Goal: Task Accomplishment & Management: Complete application form

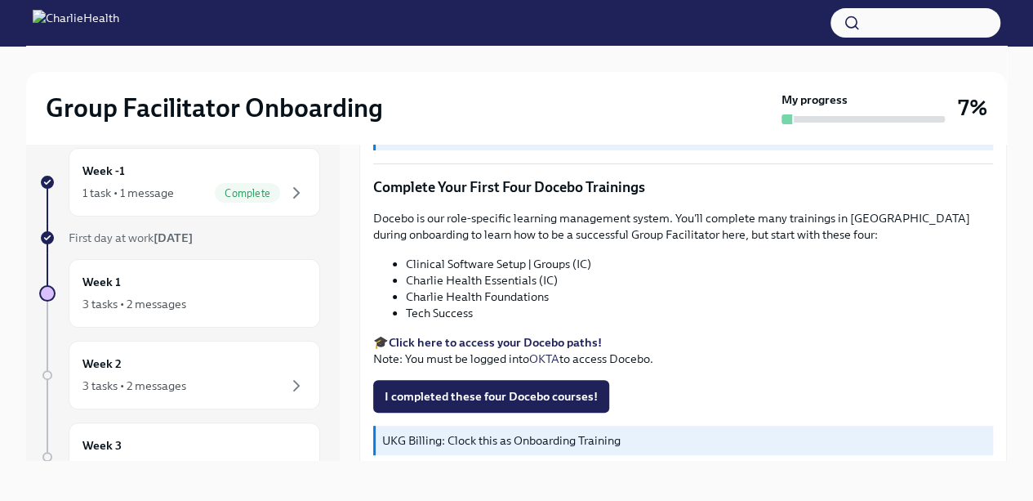
scroll to position [28, 0]
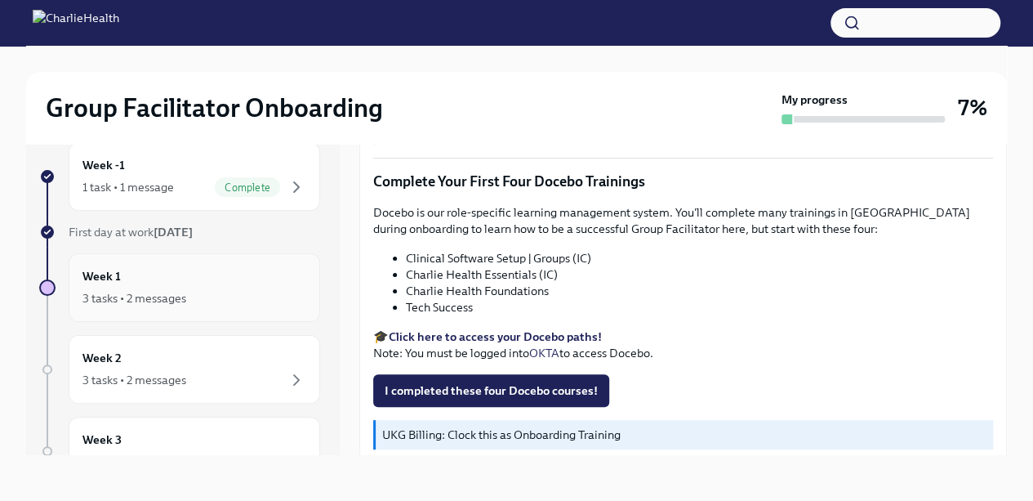
click at [179, 290] on div "3 tasks • 2 messages" at bounding box center [135, 298] width 104 height 16
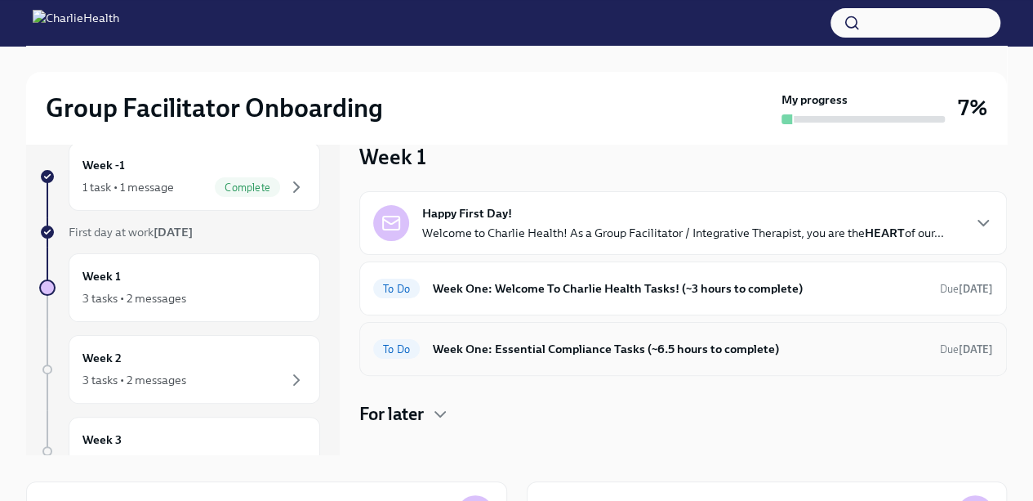
click at [618, 354] on h6 "Week One: Essential Compliance Tasks (~6.5 hours to complete)" at bounding box center [680, 349] width 494 height 18
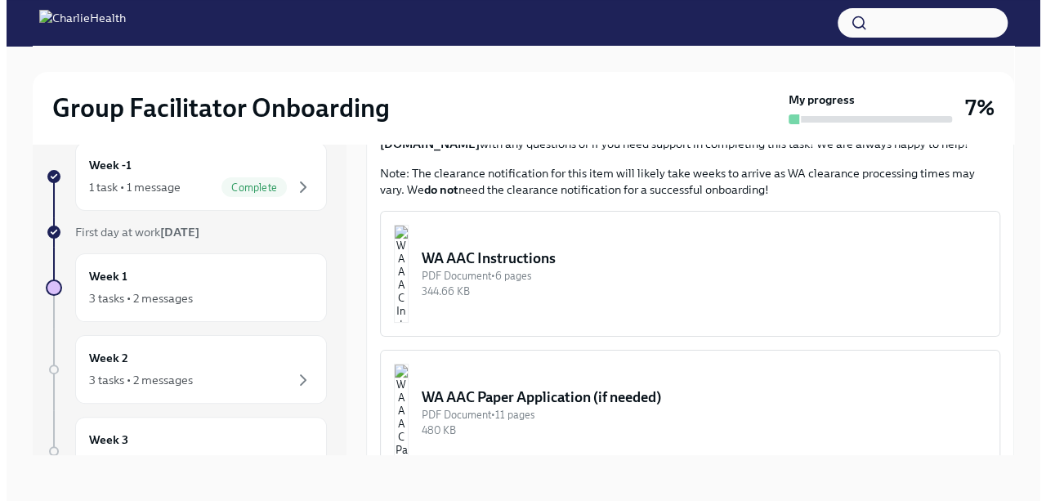
scroll to position [1234, 0]
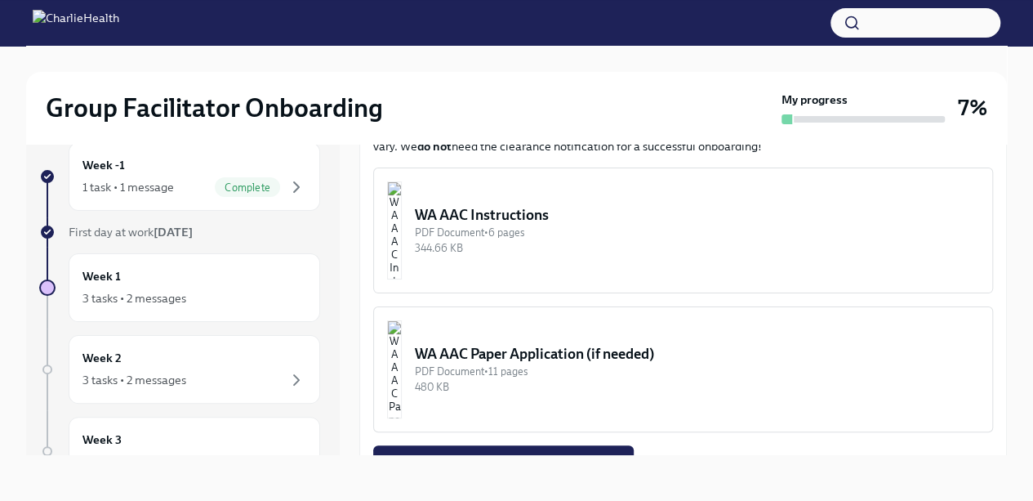
click at [402, 242] on img "button" at bounding box center [394, 230] width 15 height 98
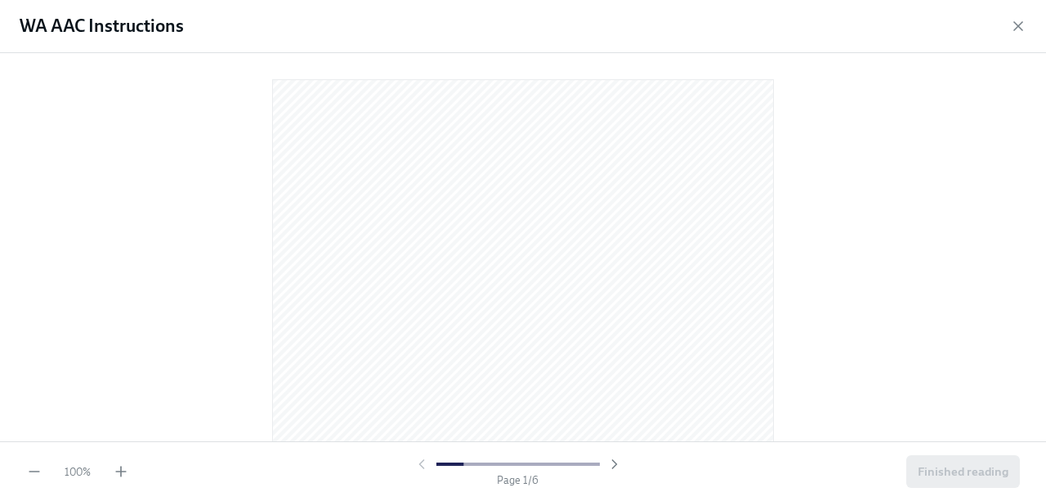
scroll to position [262, 0]
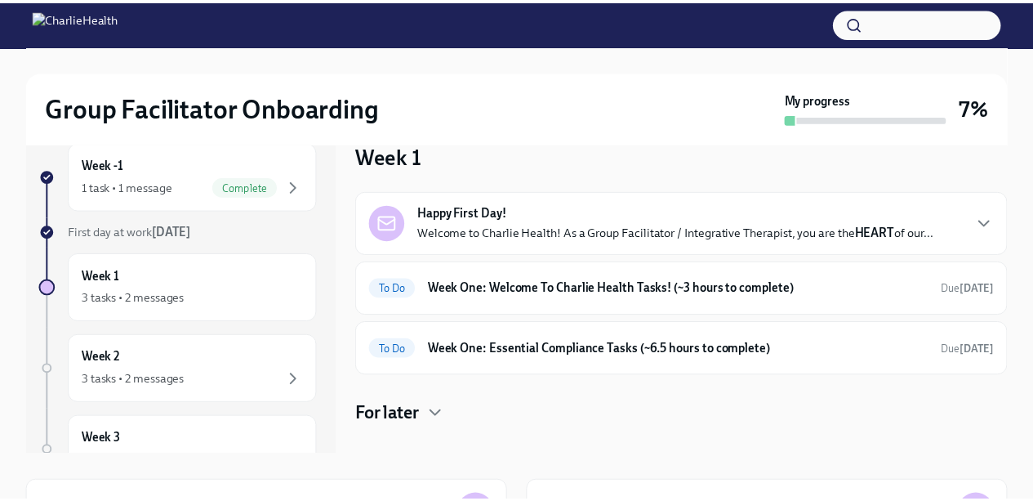
scroll to position [2, 0]
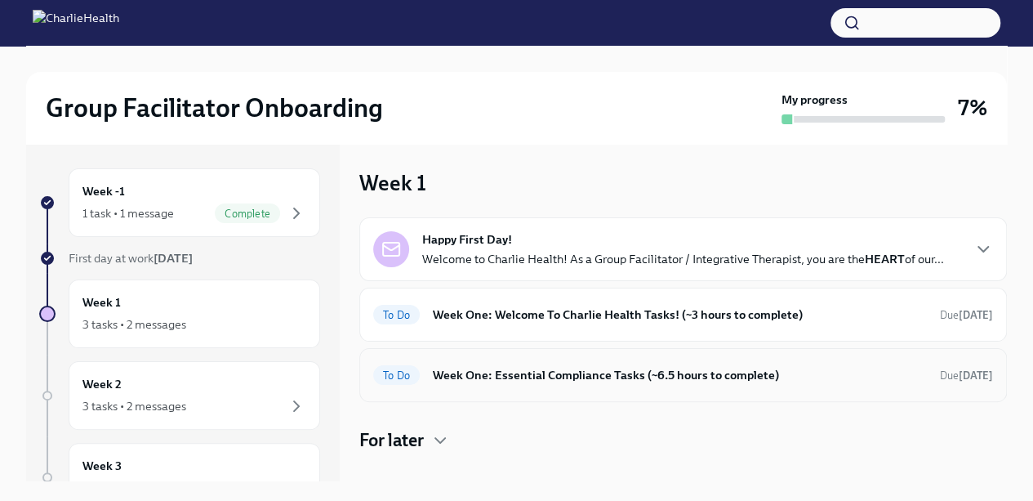
click at [557, 366] on h6 "Week One: Essential Compliance Tasks (~6.5 hours to complete)" at bounding box center [680, 375] width 494 height 18
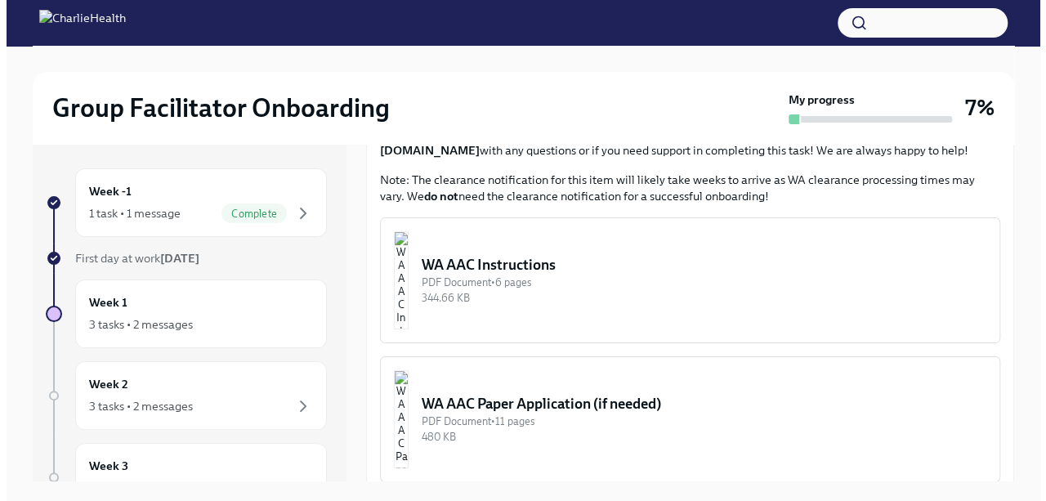
scroll to position [1203, 0]
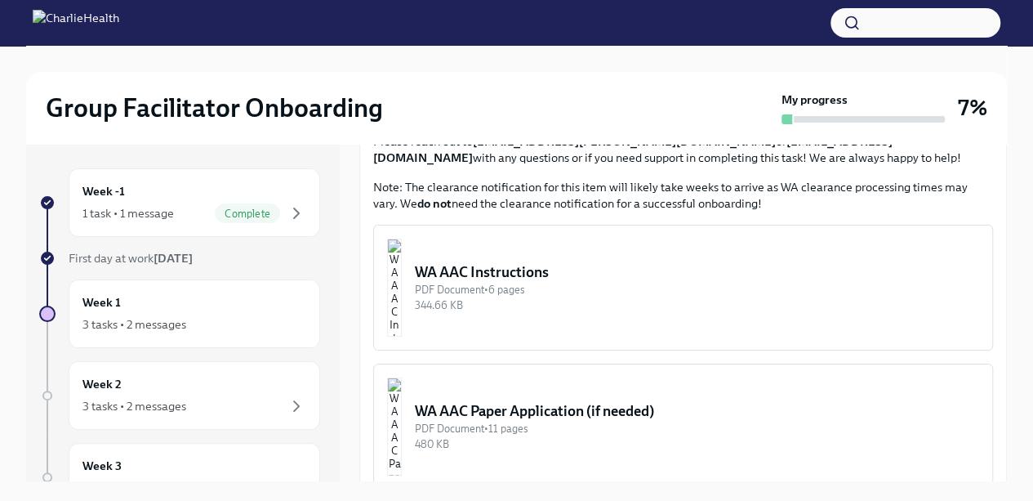
click at [518, 282] on div "PDF Document • 6 pages" at bounding box center [697, 290] width 564 height 16
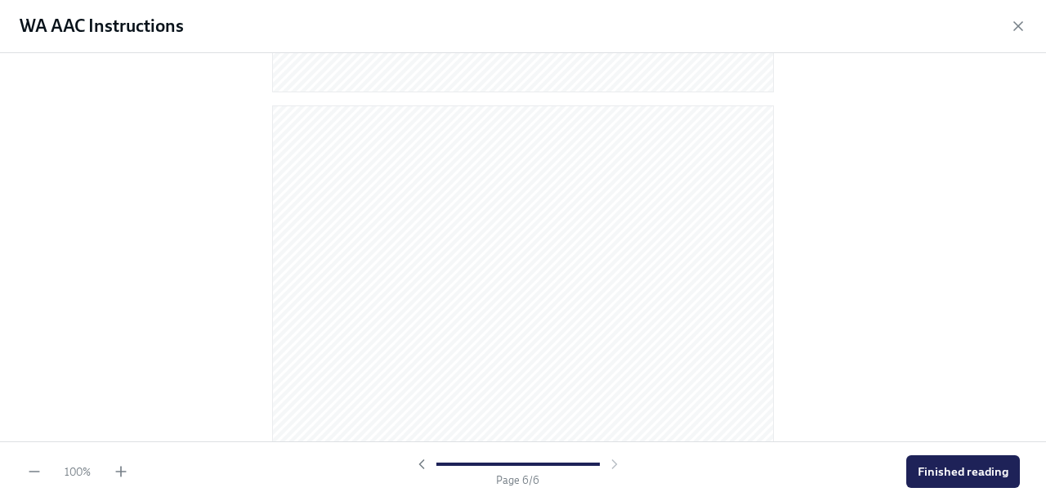
scroll to position [3364, 0]
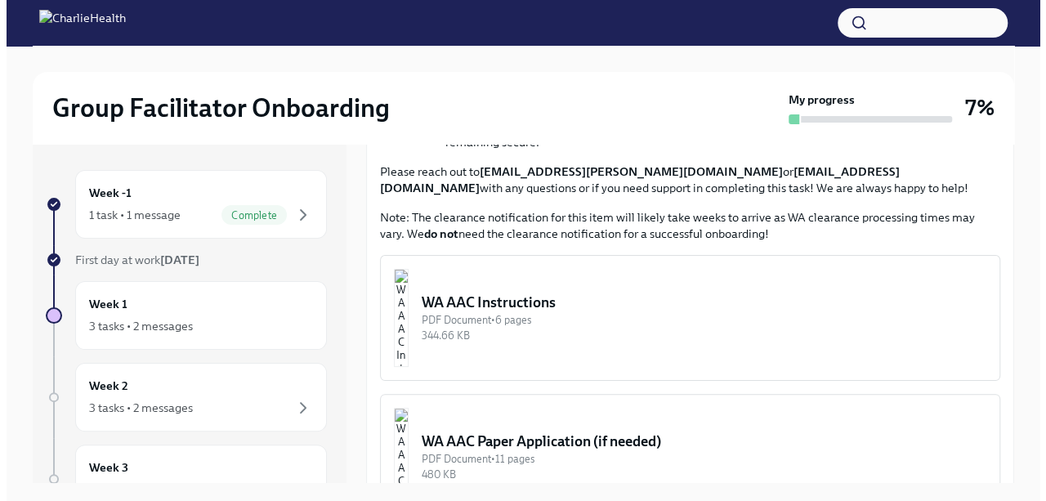
scroll to position [1181, 0]
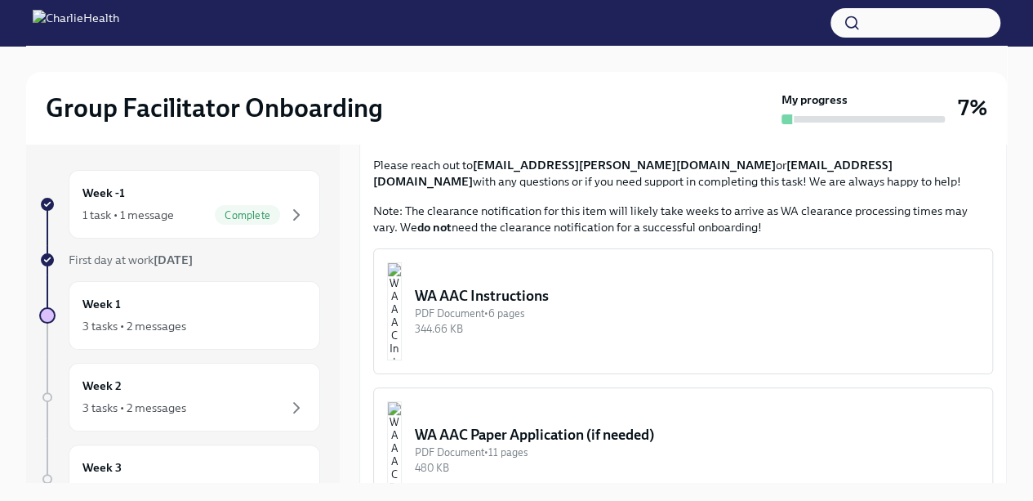
click at [564, 288] on div "WA AAC Instructions" at bounding box center [697, 296] width 564 height 20
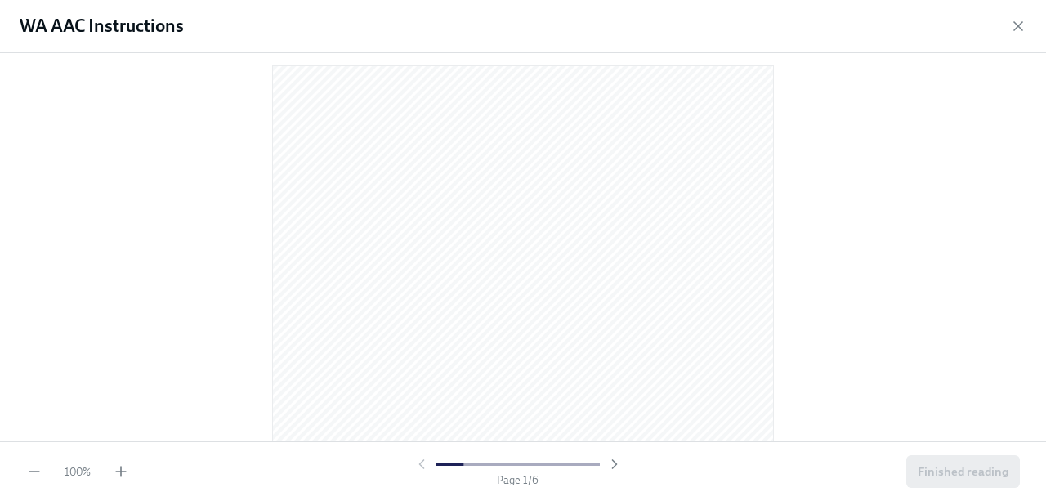
scroll to position [0, 0]
click at [622, 485] on div "Page 3 / 6" at bounding box center [517, 472] width 209 height 32
click at [617, 484] on div "Page 3 / 6" at bounding box center [517, 472] width 209 height 32
click at [614, 465] on icon "button" at bounding box center [614, 464] width 16 height 16
click at [614, 464] on icon "button" at bounding box center [614, 464] width 16 height 16
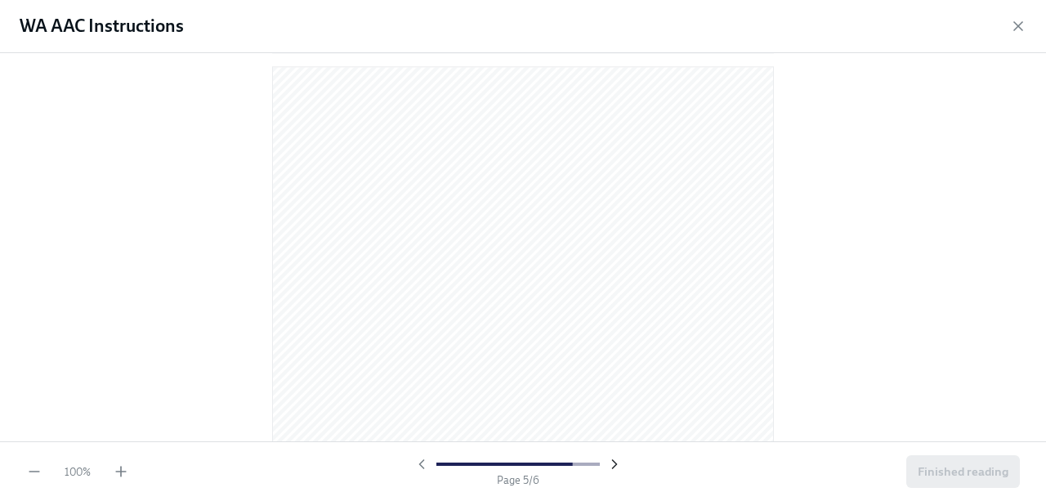
click at [616, 469] on icon "button" at bounding box center [614, 464] width 16 height 16
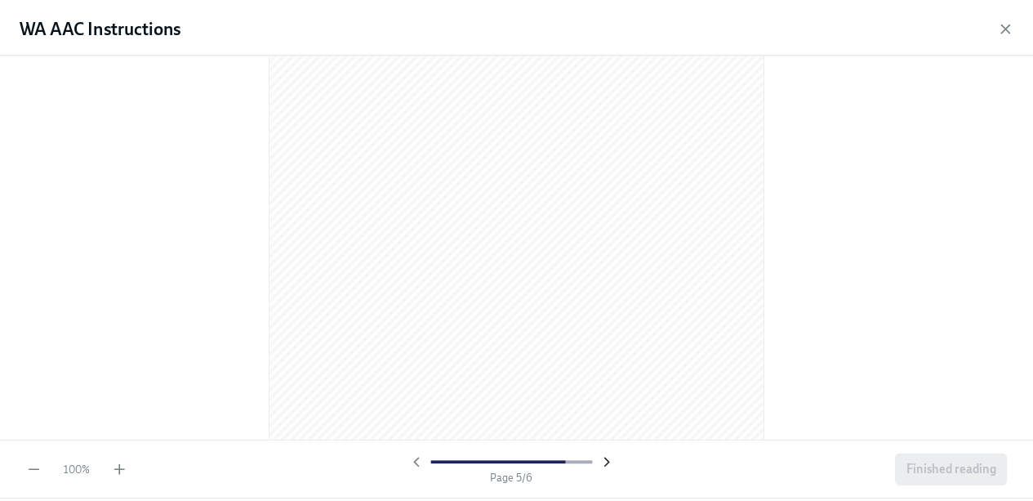
scroll to position [3592, 0]
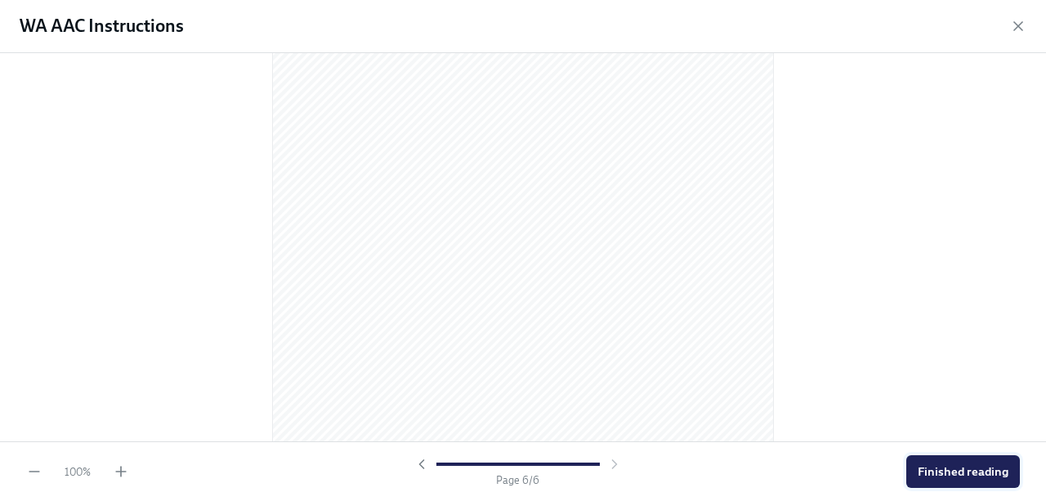
click at [970, 467] on span "Finished reading" at bounding box center [962, 471] width 91 height 16
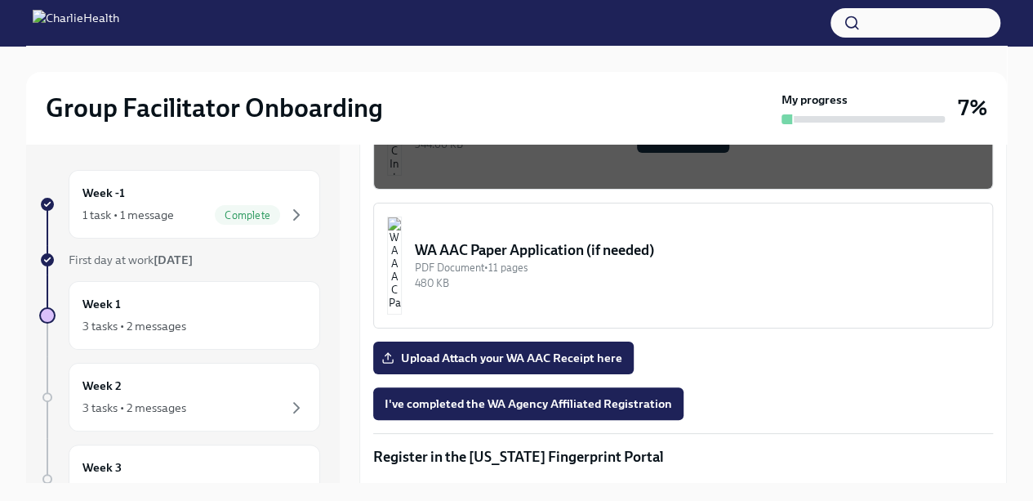
scroll to position [1387, 0]
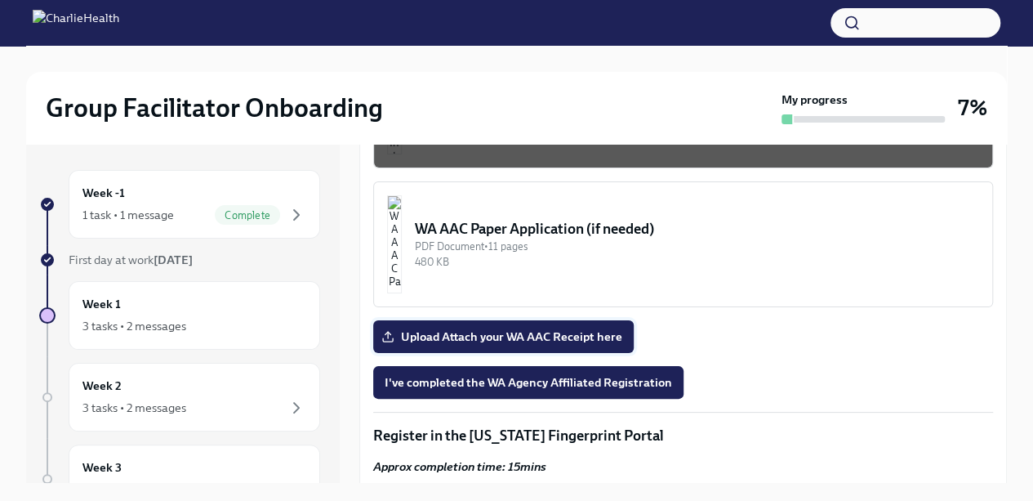
click at [597, 328] on span "Upload Attach your WA AAC Receipt here" at bounding box center [504, 336] width 238 height 16
click at [0, 0] on input "Upload Attach your WA AAC Receipt here" at bounding box center [0, 0] width 0 height 0
click at [588, 378] on span "I've completed the WA Agency Affiliated Registration" at bounding box center [529, 382] width 288 height 16
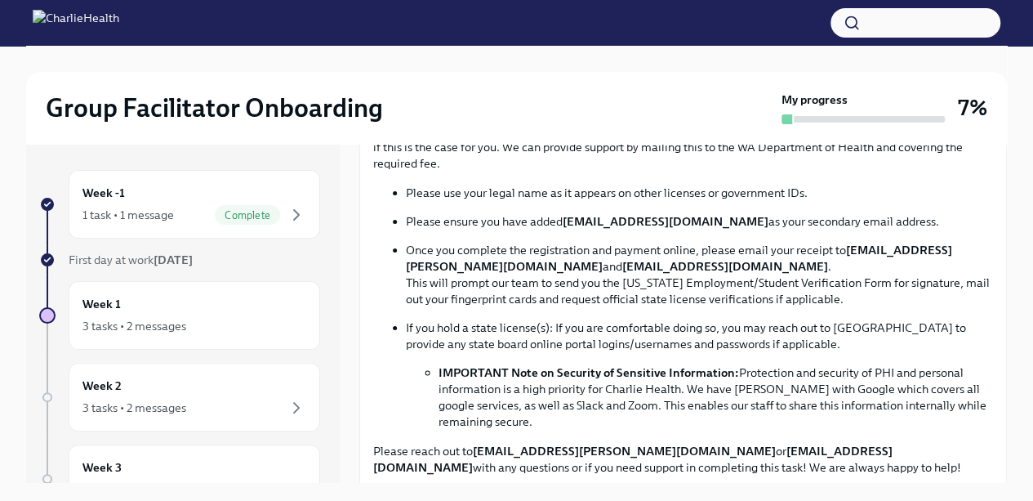
scroll to position [861, 0]
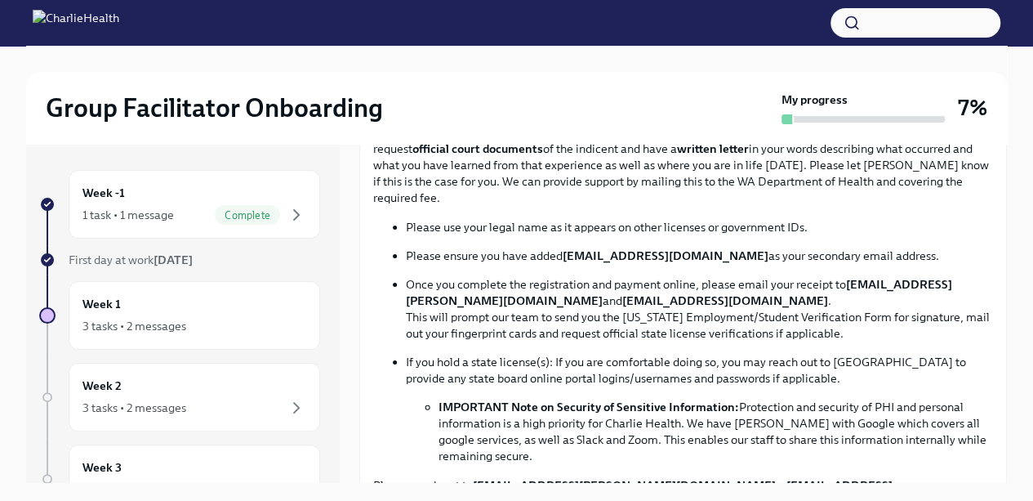
click at [951, 404] on li "IMPORTANT Note on Security of Sensitive Information: Protection and security of…" at bounding box center [716, 431] width 555 height 65
